Goal: Navigation & Orientation: Find specific page/section

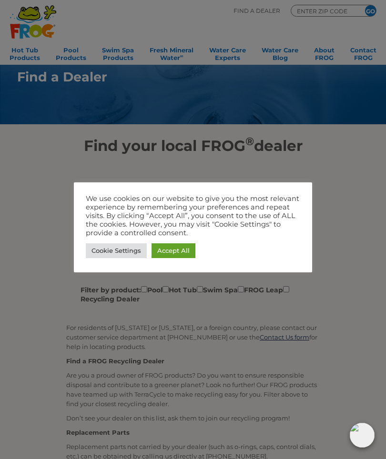
click at [164, 256] on link "Accept All" at bounding box center [173, 250] width 44 height 15
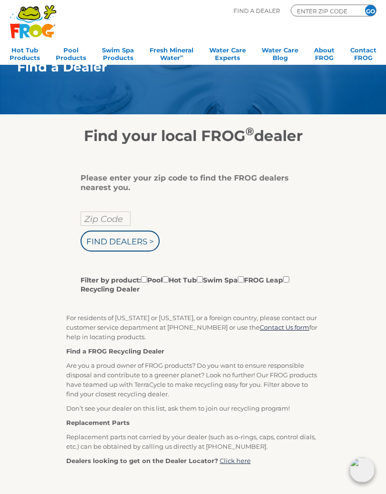
scroll to position [10, 0]
click at [90, 224] on input "Zip Code" at bounding box center [105, 218] width 50 height 14
type input "Zip Code"
click at [93, 221] on input "text" at bounding box center [105, 218] width 50 height 14
type input "98849"
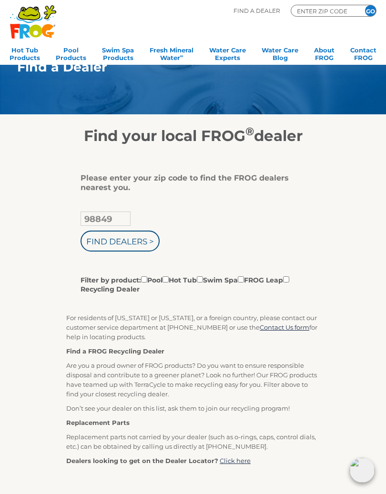
click at [98, 243] on input "Find Dealers >" at bounding box center [119, 240] width 79 height 21
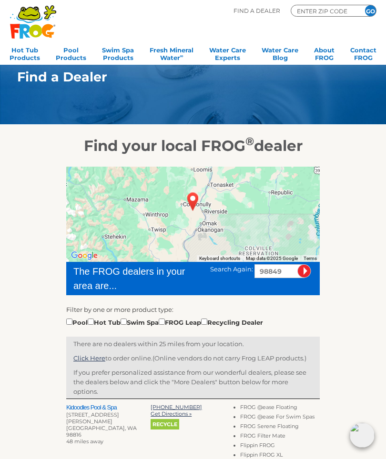
click at [94, 325] on input "checkbox" at bounding box center [91, 321] width 6 height 6
checkbox input "true"
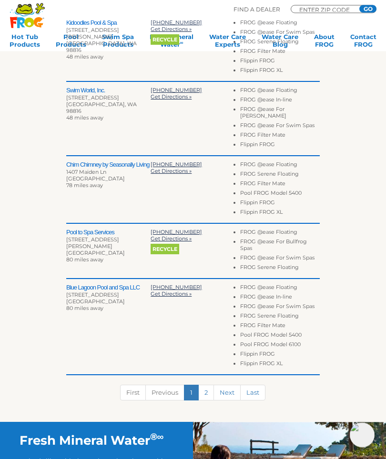
scroll to position [385, 0]
click at [202, 389] on link "2" at bounding box center [206, 393] width 16 height 16
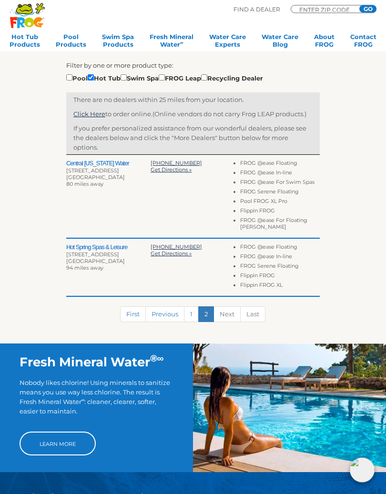
scroll to position [247, 0]
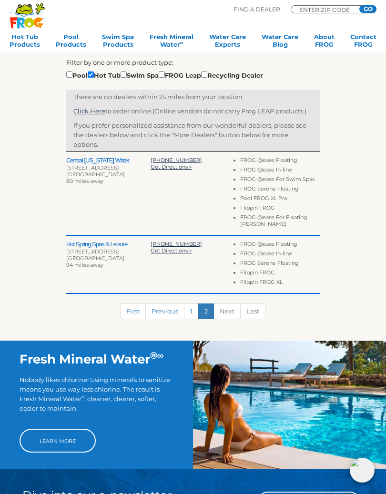
click at [185, 318] on link "1" at bounding box center [191, 311] width 15 height 16
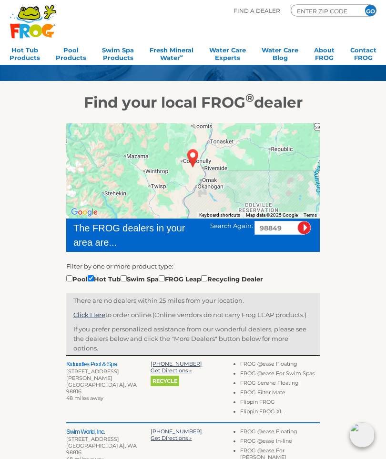
scroll to position [20, 0]
